Goal: Information Seeking & Learning: Learn about a topic

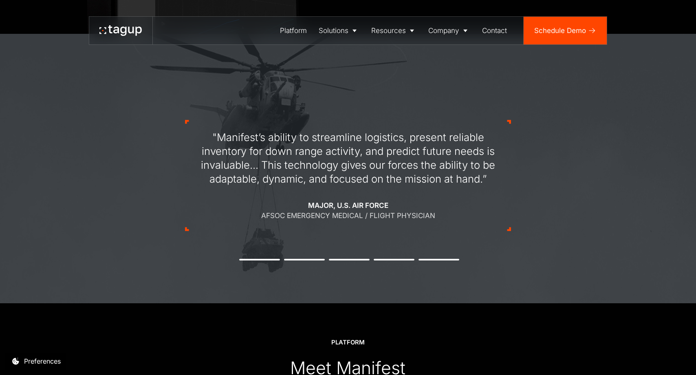
scroll to position [844, 0]
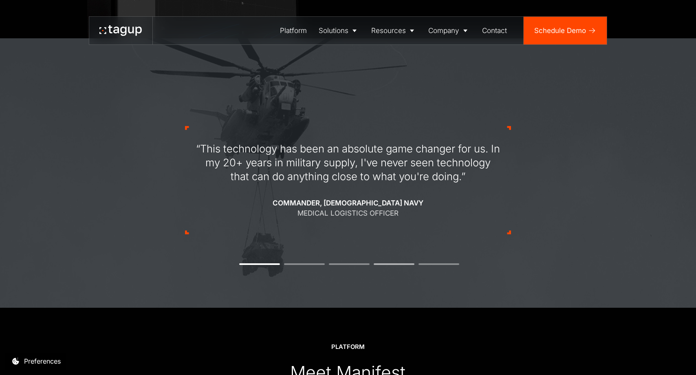
click at [392, 263] on li "4" at bounding box center [393, 264] width 41 height 2
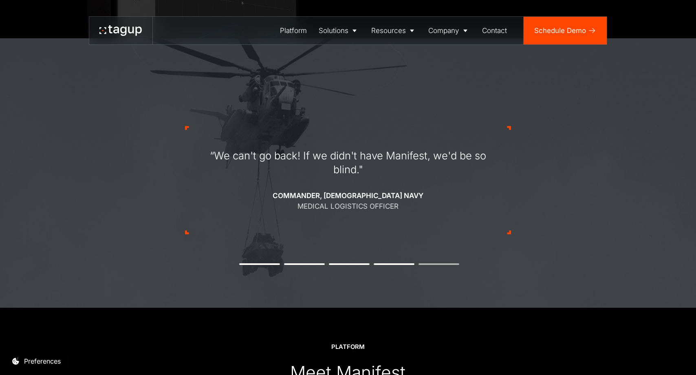
click at [430, 263] on li "5" at bounding box center [438, 264] width 41 height 2
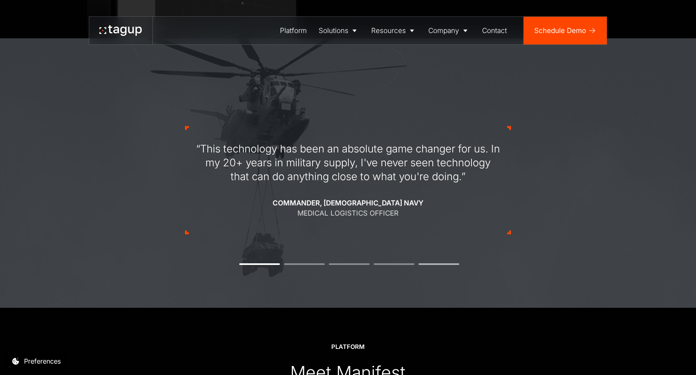
click at [437, 263] on li "5" at bounding box center [438, 264] width 41 height 2
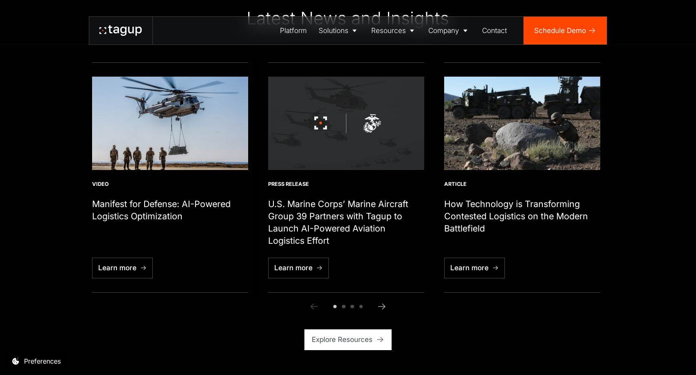
scroll to position [2837, 0]
click at [162, 130] on img "1 / 6" at bounding box center [170, 122] width 156 height 93
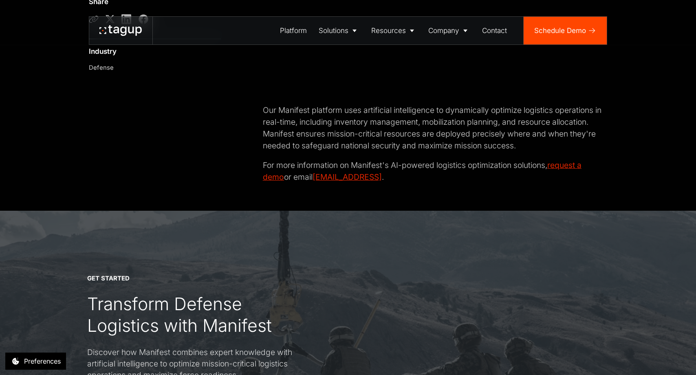
scroll to position [366, 0]
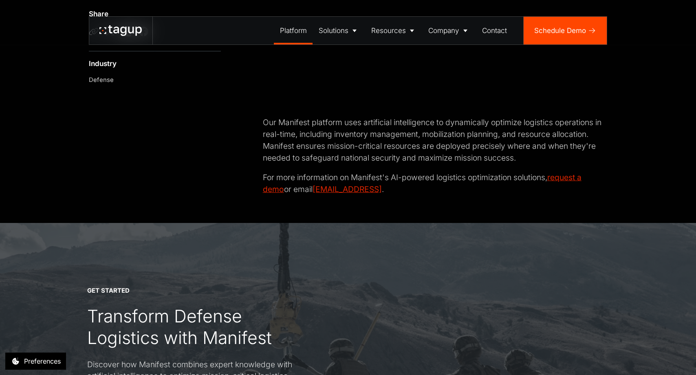
click at [292, 33] on div "Platform" at bounding box center [293, 30] width 27 height 11
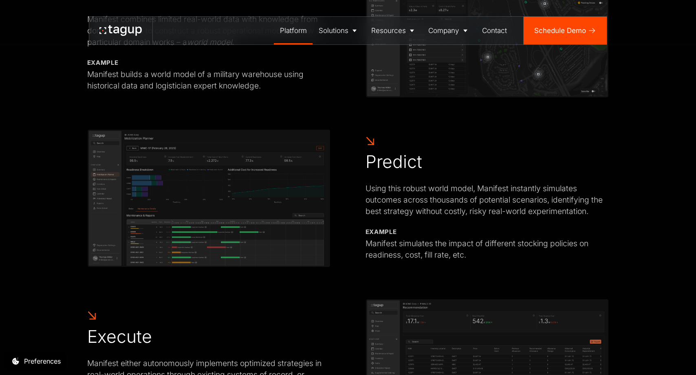
scroll to position [565, 0]
